Goal: Task Accomplishment & Management: Manage account settings

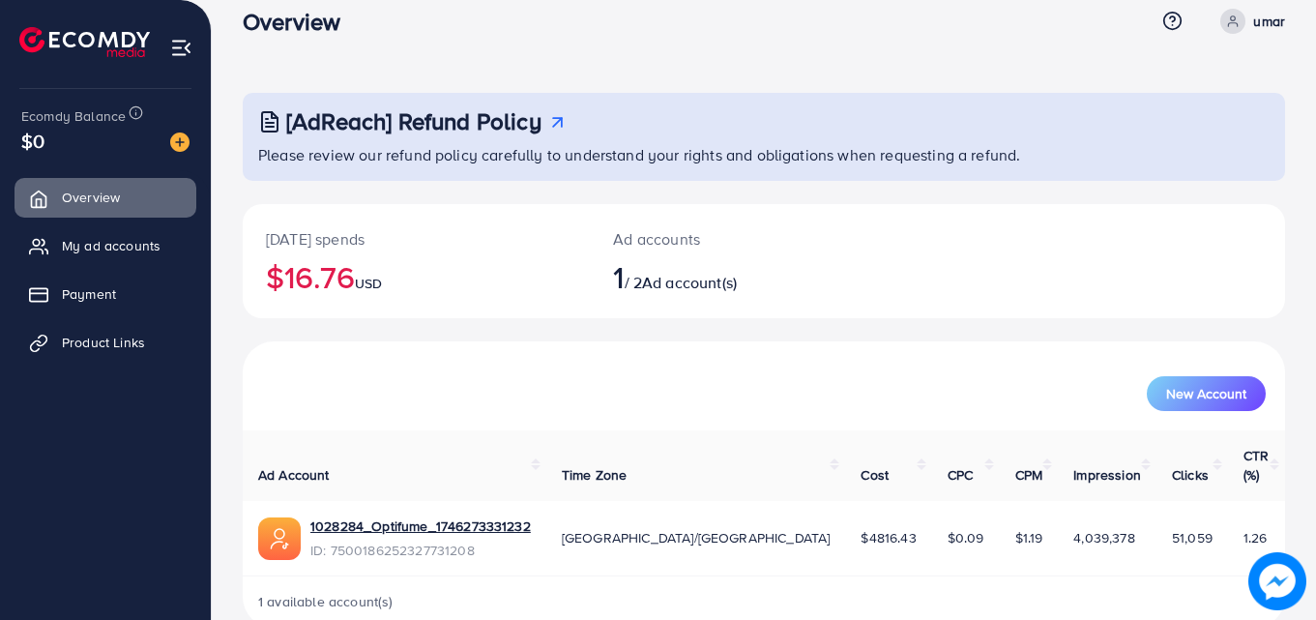
scroll to position [45, 0]
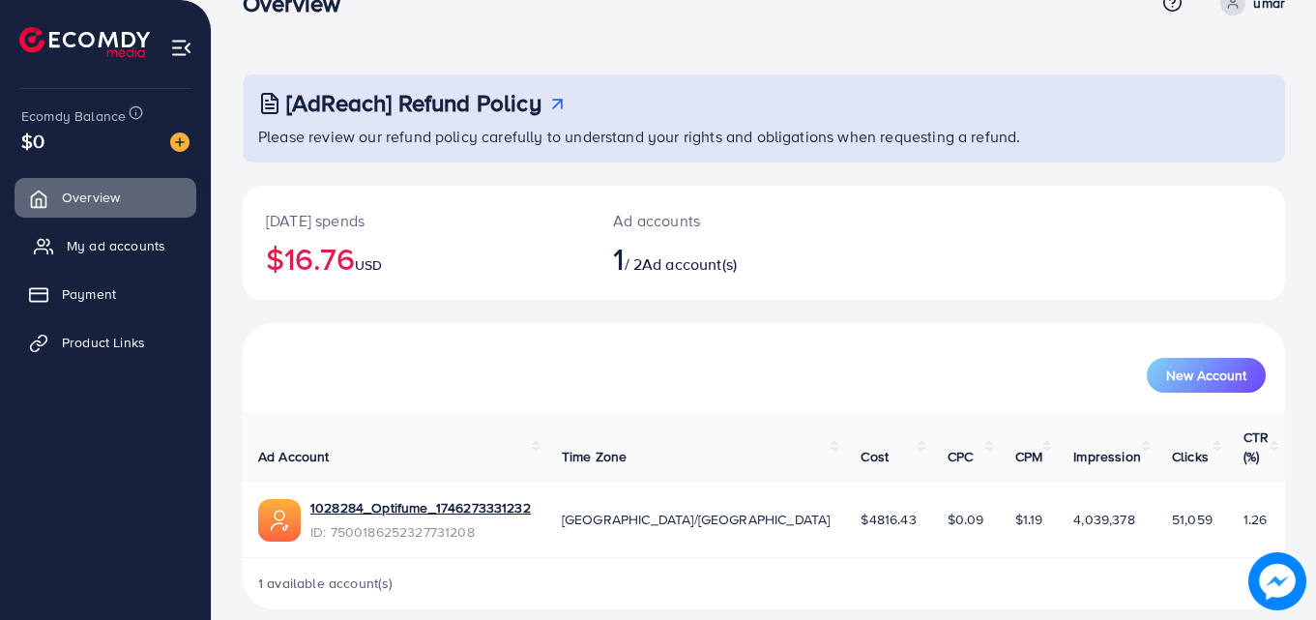
click at [82, 249] on span "My ad accounts" at bounding box center [116, 245] width 99 height 19
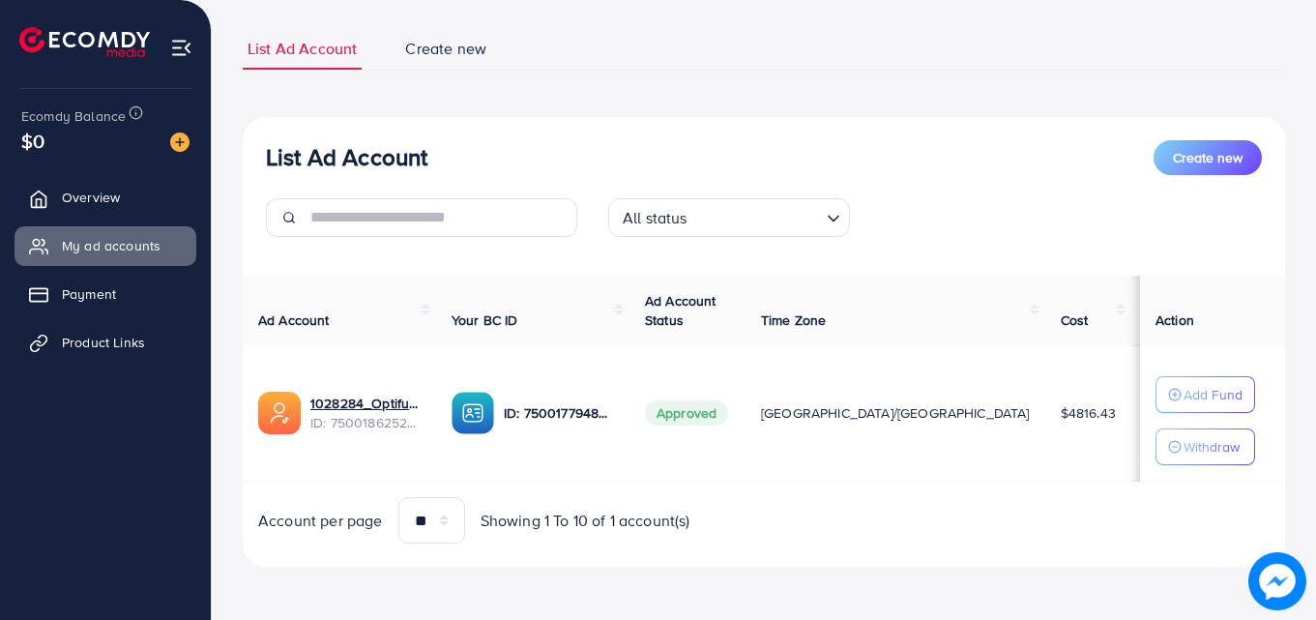
scroll to position [116, 0]
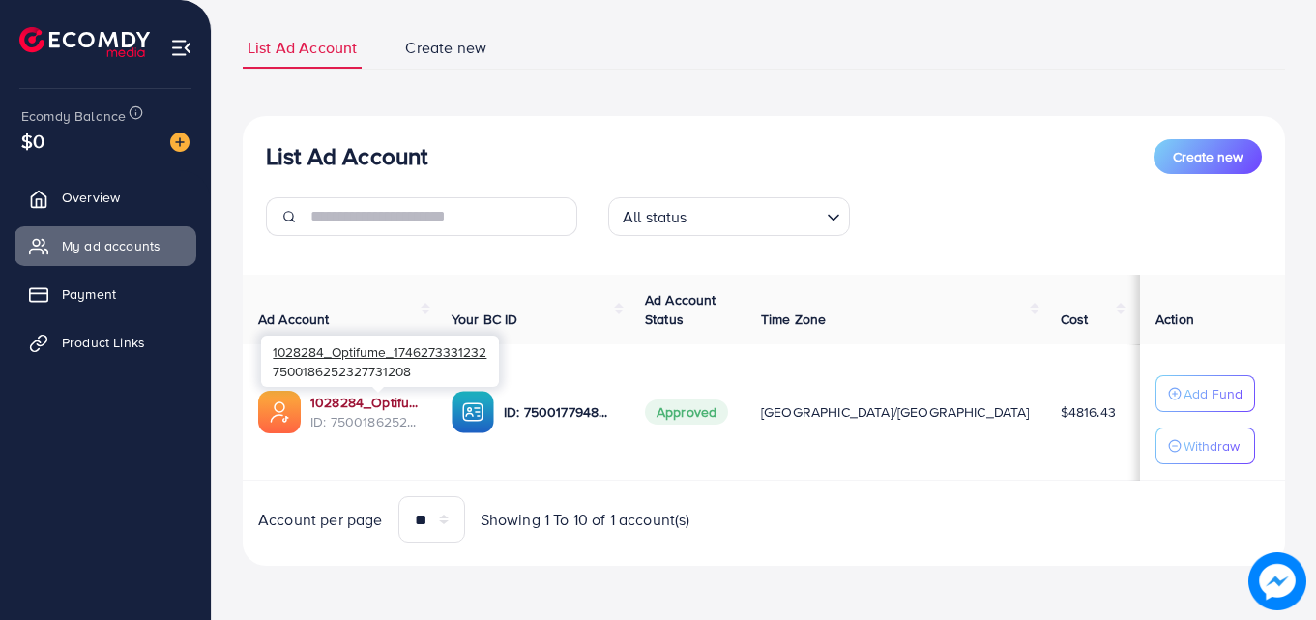
click at [385, 399] on link "1028284_Optifume_1746273331232" at bounding box center [365, 402] width 110 height 19
